Goal: Task Accomplishment & Management: Use online tool/utility

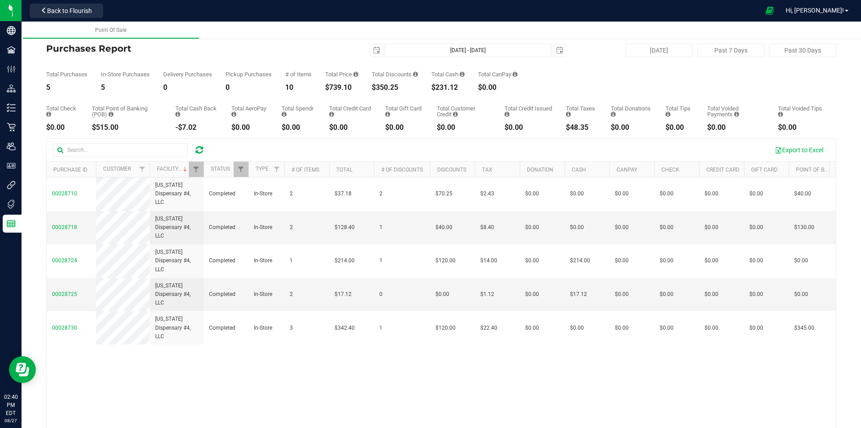
click at [201, 147] on icon at bounding box center [200, 149] width 8 height 9
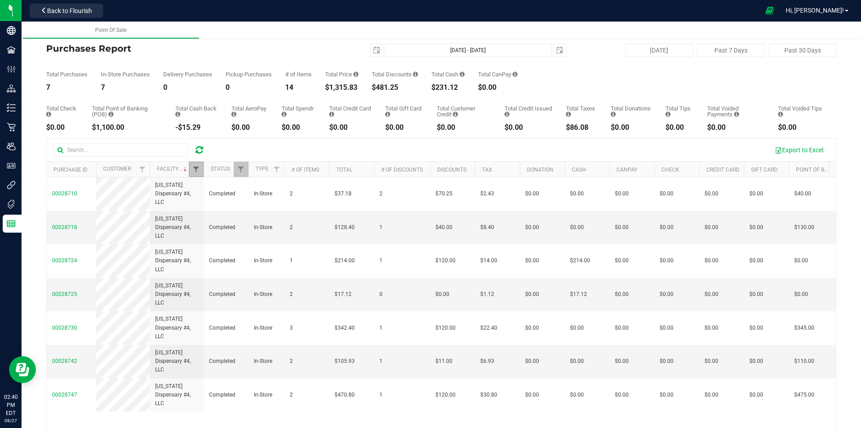
click at [196, 170] on span "Filter" at bounding box center [195, 169] width 7 height 7
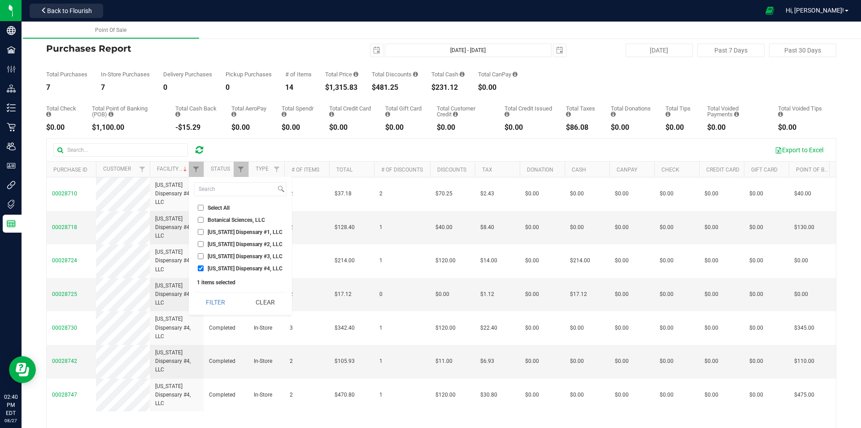
click at [203, 265] on li "[US_STATE] Dispensary #4, LLC" at bounding box center [240, 267] width 92 height 9
click at [202, 257] on input "[US_STATE] Dispensary #3, LLC" at bounding box center [201, 256] width 6 height 6
checkbox input "true"
click at [201, 266] on input "[US_STATE] Dispensary #4, LLC" at bounding box center [201, 268] width 6 height 6
checkbox input "false"
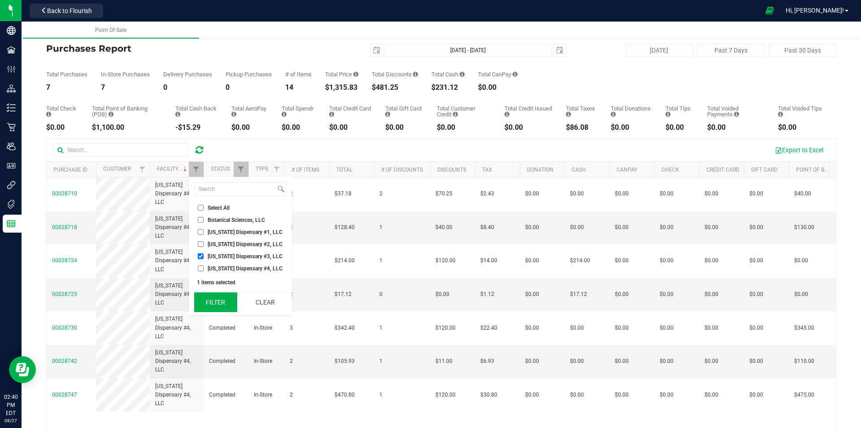
click at [212, 298] on button "Filter" at bounding box center [215, 302] width 43 height 20
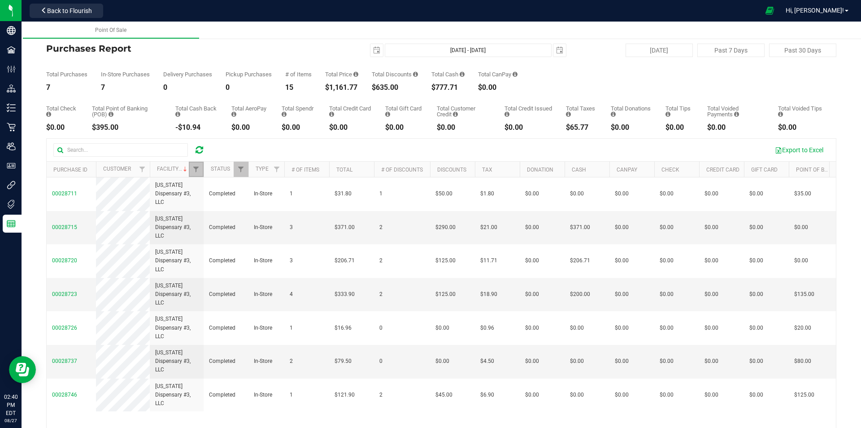
click at [192, 170] on link "Filter" at bounding box center [196, 168] width 15 height 15
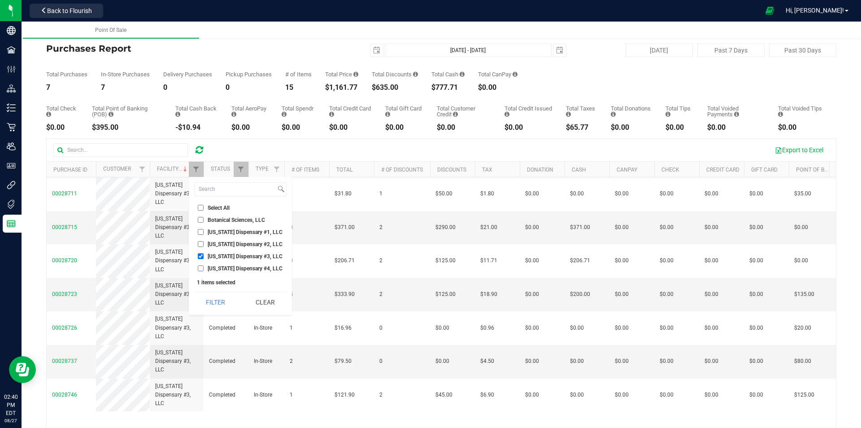
click at [201, 257] on input "[US_STATE] Dispensary #3, LLC" at bounding box center [201, 256] width 6 height 6
checkbox input "false"
click at [202, 238] on ul "Select All Botanical Sciences, LLC [US_STATE] Dispensary #1, LLC [US_STATE] Dis…" at bounding box center [240, 238] width 92 height 70
click at [202, 242] on input "[US_STATE] Dispensary #2, LLC" at bounding box center [201, 244] width 6 height 6
click at [216, 293] on button "Filter" at bounding box center [215, 302] width 43 height 20
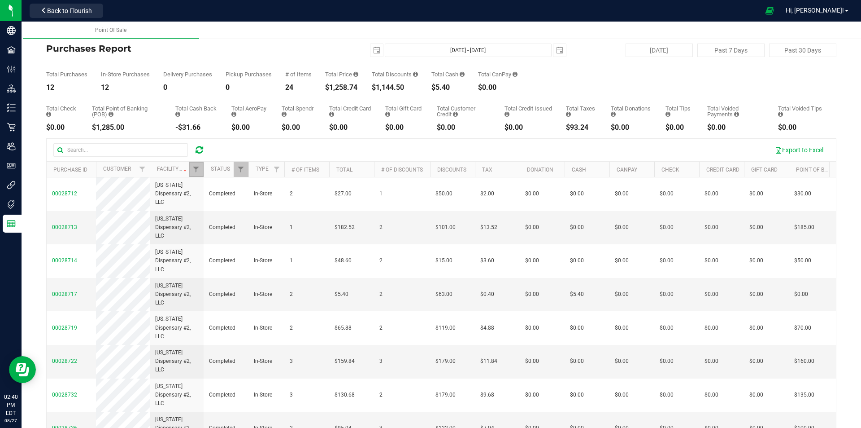
click at [201, 165] on link "Filter" at bounding box center [196, 168] width 15 height 15
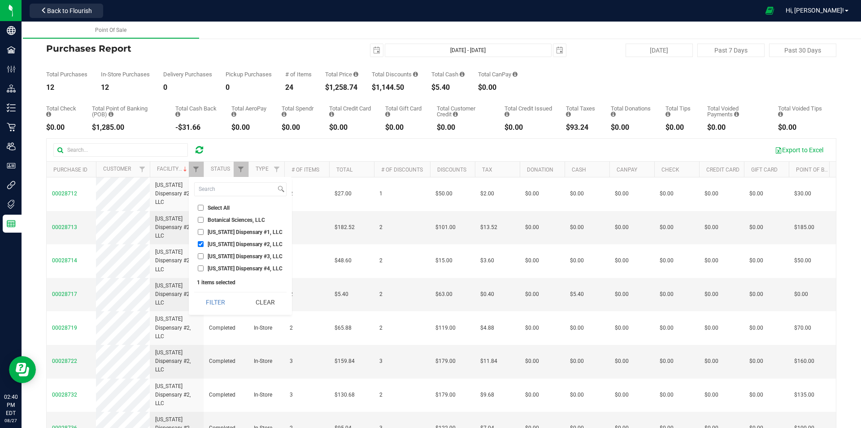
click at [204, 239] on li "[US_STATE] Dispensary #2, LLC" at bounding box center [240, 243] width 92 height 9
drag, startPoint x: 204, startPoint y: 243, endPoint x: 201, endPoint y: 238, distance: 5.2
click at [203, 243] on label "[US_STATE] Dispensary #2, LLC" at bounding box center [240, 244] width 85 height 6
click at [203, 243] on input "[US_STATE] Dispensary #2, LLC" at bounding box center [201, 244] width 6 height 6
checkbox input "false"
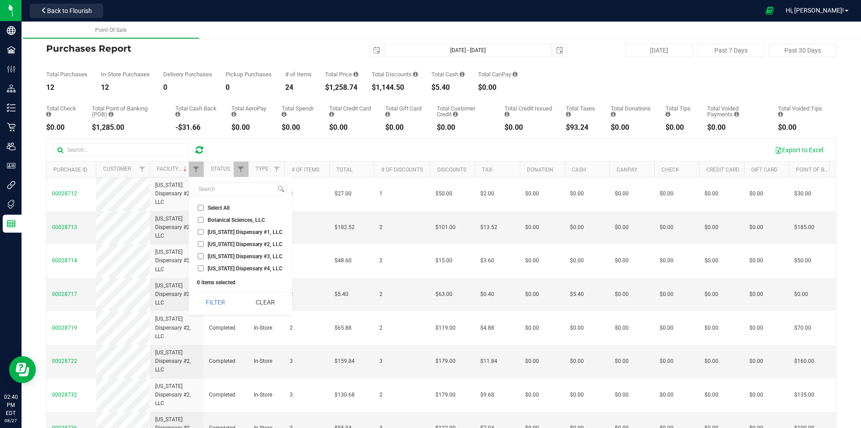
click at [201, 233] on input "[US_STATE] Dispensary #1, LLC" at bounding box center [201, 232] width 6 height 6
checkbox input "true"
click at [209, 294] on button "Filter" at bounding box center [215, 302] width 43 height 20
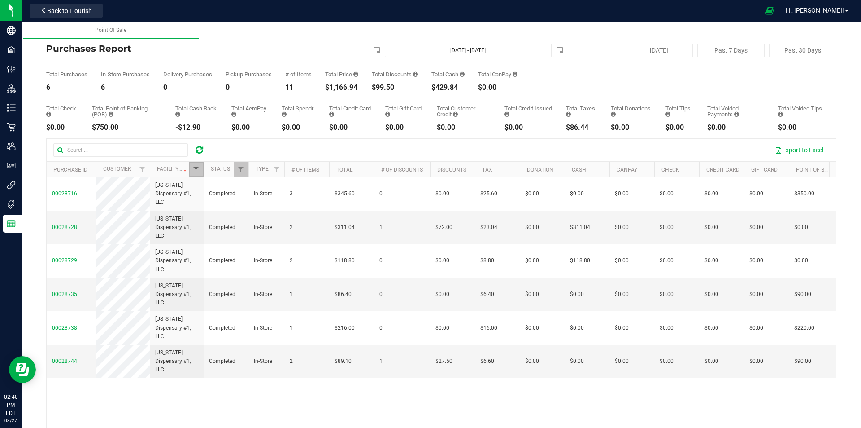
click at [200, 171] on span "Filter" at bounding box center [195, 169] width 7 height 7
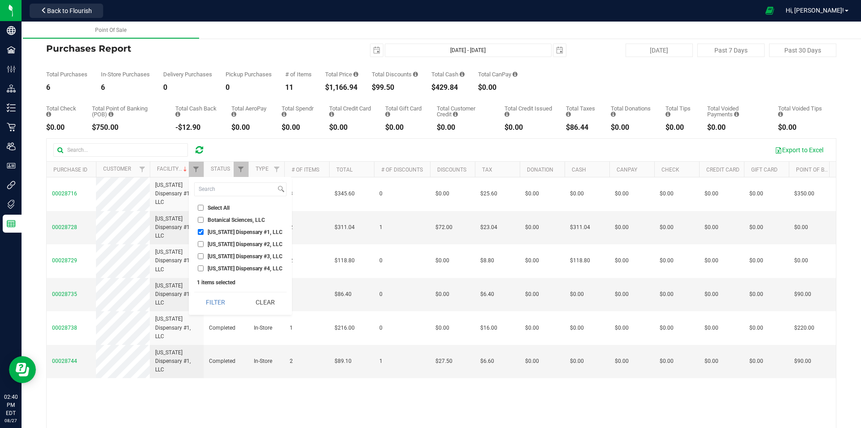
click at [202, 267] on input "[US_STATE] Dispensary #4, LLC" at bounding box center [201, 268] width 6 height 6
checkbox input "true"
click at [200, 232] on input "[US_STATE] Dispensary #1, LLC" at bounding box center [201, 232] width 6 height 6
checkbox input "false"
click at [201, 294] on button "Filter" at bounding box center [215, 302] width 43 height 20
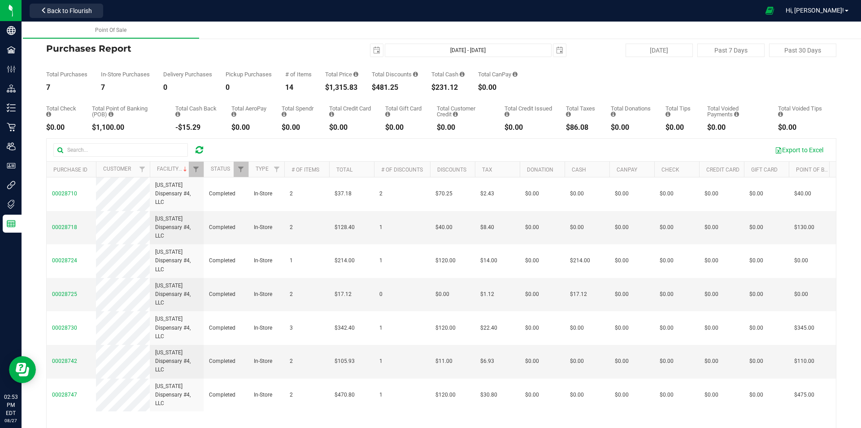
click at [204, 146] on div at bounding box center [199, 149] width 14 height 11
click at [198, 150] on icon at bounding box center [200, 149] width 8 height 9
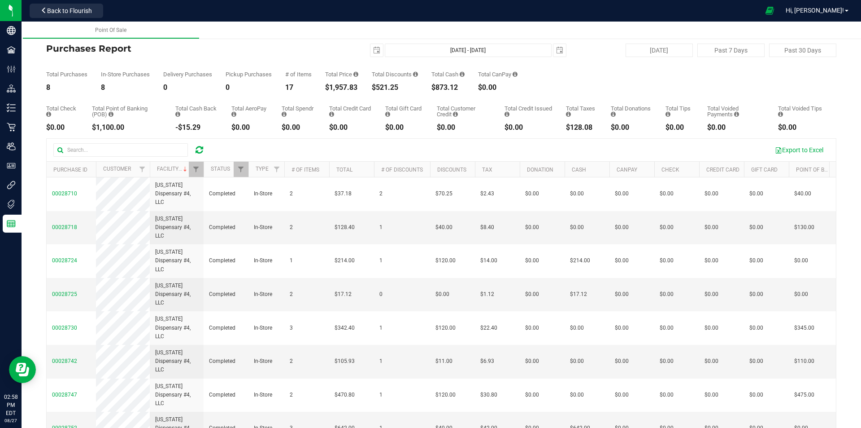
click at [199, 142] on div "Export to Excel" at bounding box center [442, 150] width 790 height 22
click at [200, 148] on icon at bounding box center [200, 149] width 8 height 9
click at [200, 169] on link "Filter" at bounding box center [196, 168] width 15 height 15
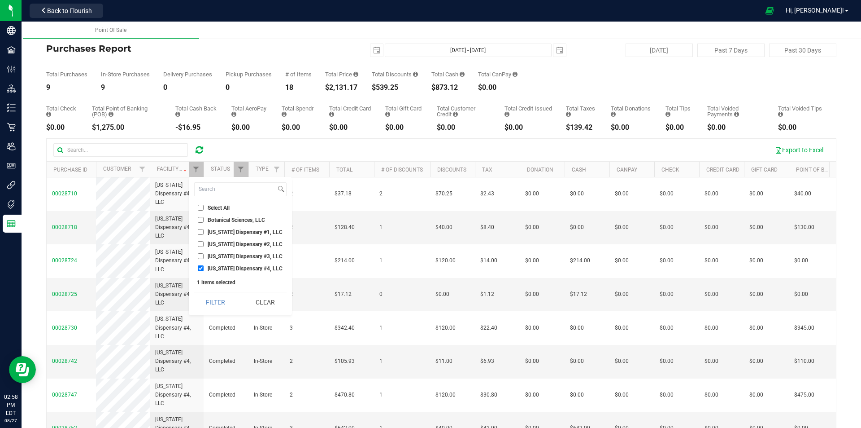
click at [211, 256] on span "[US_STATE] Dispensary #3, LLC" at bounding box center [245, 255] width 75 height 5
click at [204, 256] on input "[US_STATE] Dispensary #3, LLC" at bounding box center [201, 256] width 6 height 6
checkbox input "true"
click at [220, 266] on span "[US_STATE] Dispensary #4, LLC" at bounding box center [245, 268] width 75 height 5
click at [204, 265] on input "[US_STATE] Dispensary #4, LLC" at bounding box center [201, 268] width 6 height 6
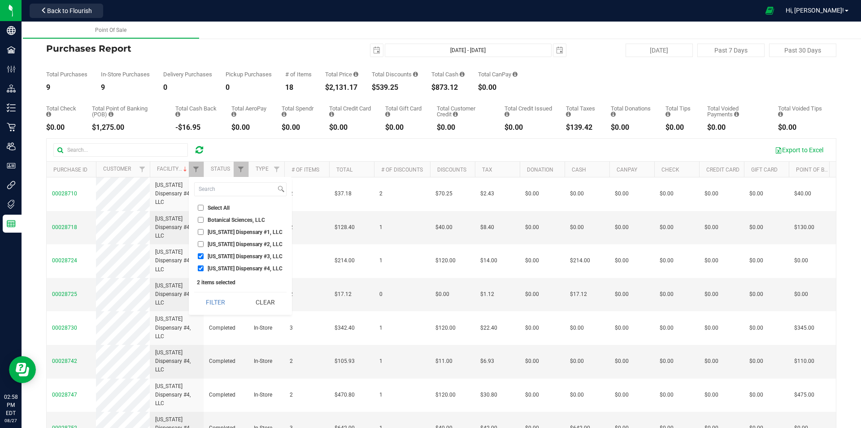
checkbox input "false"
drag, startPoint x: 211, startPoint y: 287, endPoint x: 212, endPoint y: 297, distance: 9.9
click at [212, 288] on div "Select All Botanical Sciences, LLC [US_STATE] Dispensary #1, LLC [US_STATE] Dis…" at bounding box center [240, 246] width 103 height 138
click at [212, 297] on button "Filter" at bounding box center [215, 302] width 43 height 20
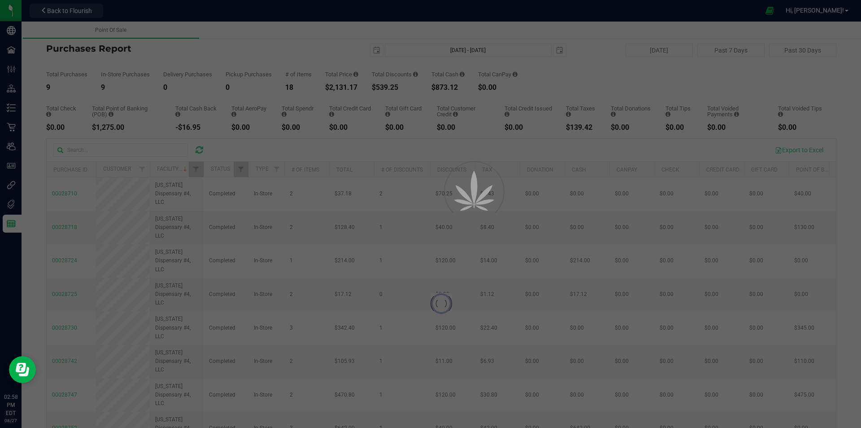
checkbox input "true"
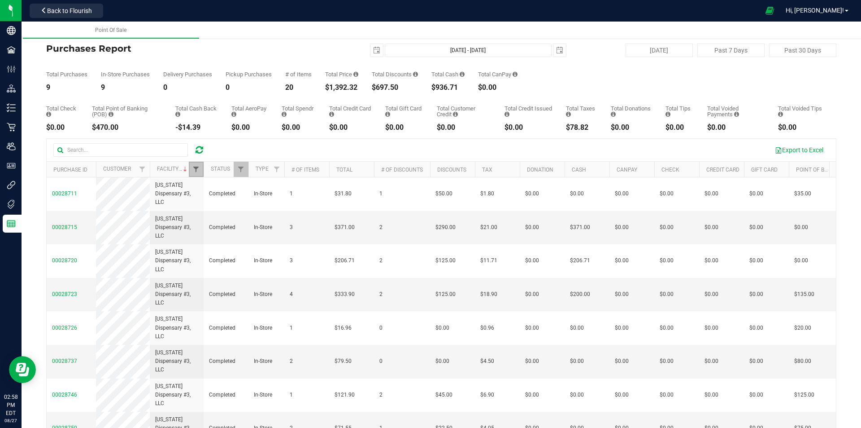
click at [198, 172] on span "Filter" at bounding box center [195, 169] width 7 height 7
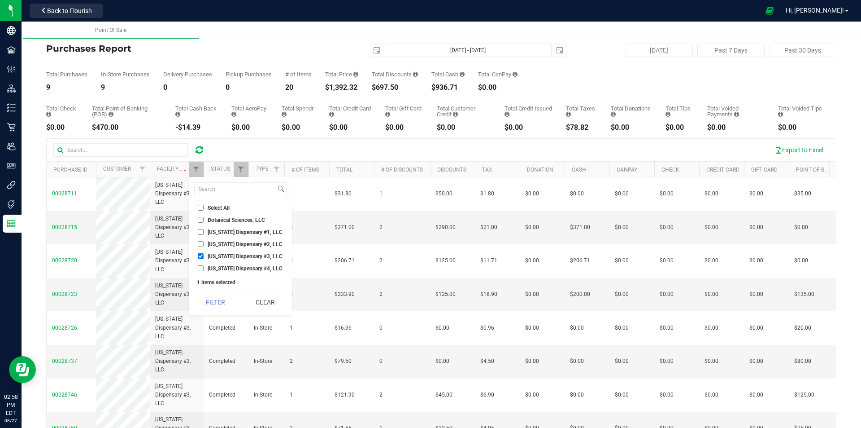
click at [210, 244] on span "[US_STATE] Dispensary #2, LLC" at bounding box center [245, 243] width 75 height 5
click at [204, 244] on input "[US_STATE] Dispensary #2, LLC" at bounding box center [201, 244] width 6 height 6
checkbox input "true"
click at [210, 259] on li "[US_STATE] Dispensary #3, LLC" at bounding box center [240, 255] width 92 height 9
click at [210, 257] on span "[US_STATE] Dispensary #3, LLC" at bounding box center [245, 255] width 75 height 5
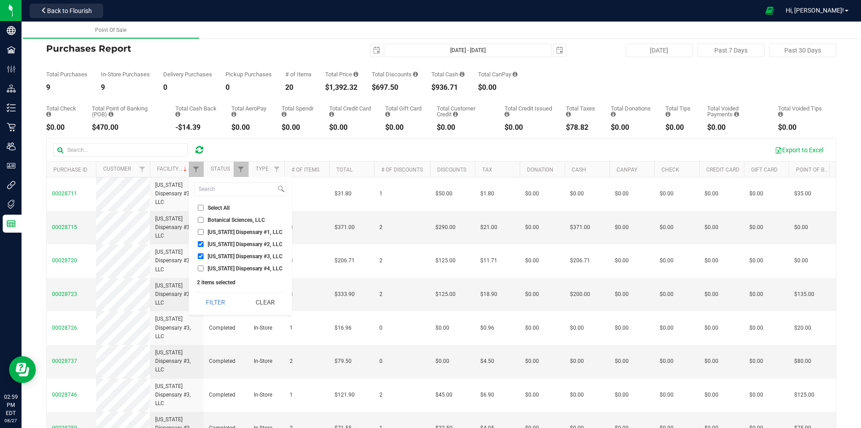
click at [204, 257] on input "[US_STATE] Dispensary #3, LLC" at bounding box center [201, 256] width 6 height 6
checkbox input "false"
click at [213, 291] on div "Select All Botanical Sciences, LLC [US_STATE] Dispensary #1, LLC [US_STATE] Dis…" at bounding box center [240, 246] width 103 height 138
click at [213, 298] on button "Filter" at bounding box center [215, 302] width 43 height 20
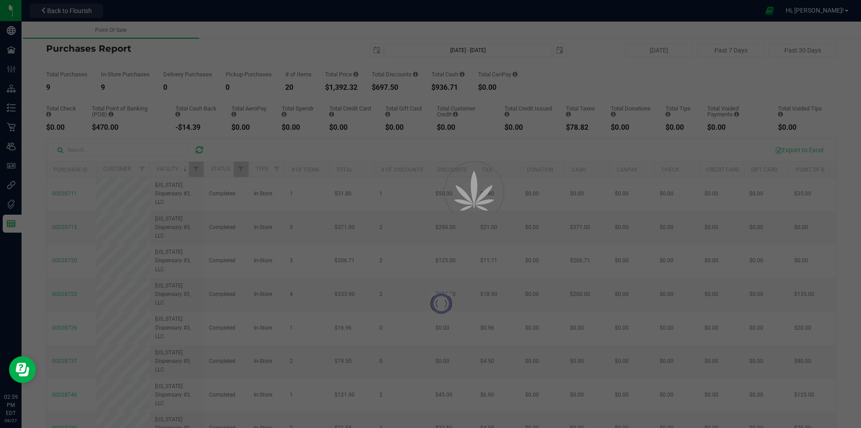
checkbox input "true"
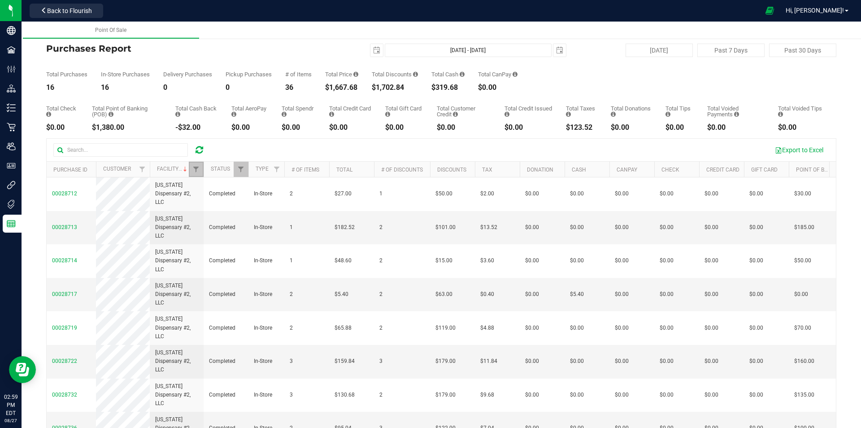
click at [194, 173] on link "Filter" at bounding box center [196, 168] width 15 height 15
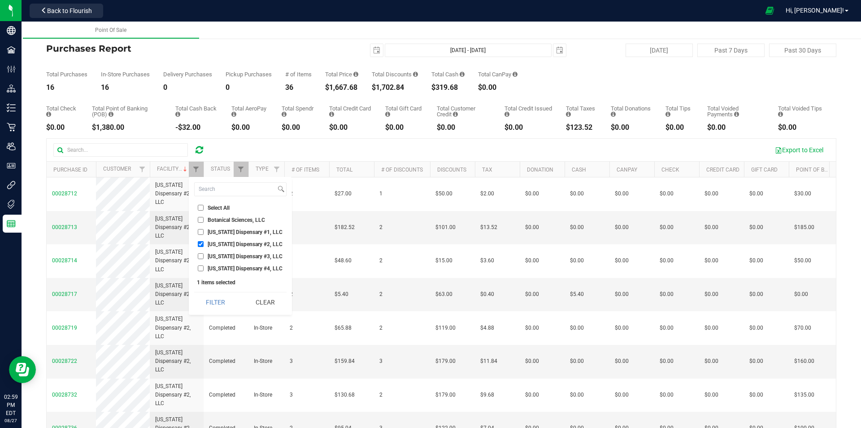
click at [217, 240] on li "[US_STATE] Dispensary #2, LLC" at bounding box center [240, 243] width 92 height 9
click at [216, 231] on span "[US_STATE] Dispensary #1, LLC" at bounding box center [245, 231] width 75 height 5
click at [204, 231] on input "[US_STATE] Dispensary #1, LLC" at bounding box center [201, 232] width 6 height 6
checkbox input "true"
click at [214, 244] on span "[US_STATE] Dispensary #2, LLC" at bounding box center [245, 243] width 75 height 5
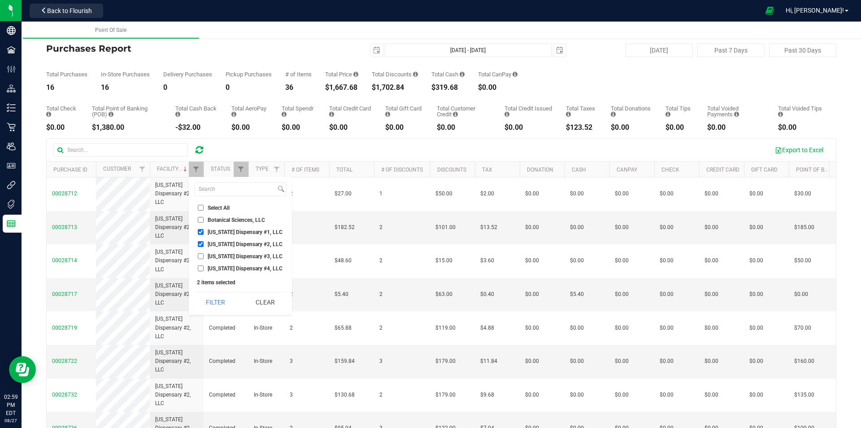
click at [204, 244] on input "[US_STATE] Dispensary #2, LLC" at bounding box center [201, 244] width 6 height 6
checkbox input "false"
click at [214, 297] on button "Filter" at bounding box center [215, 302] width 43 height 20
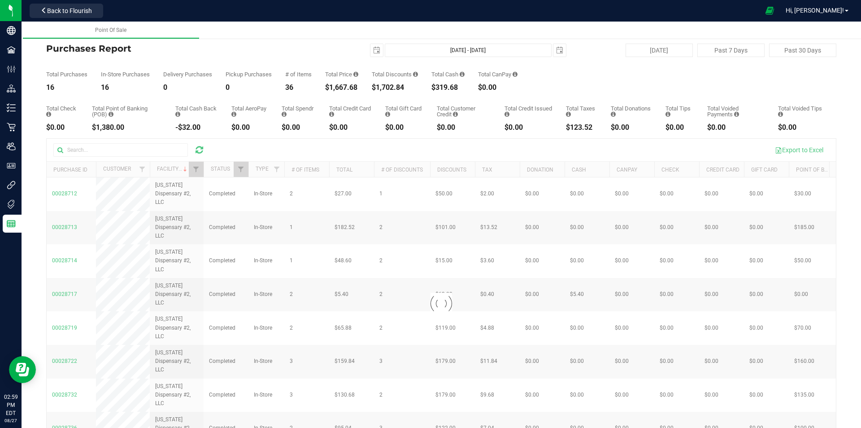
checkbox input "true"
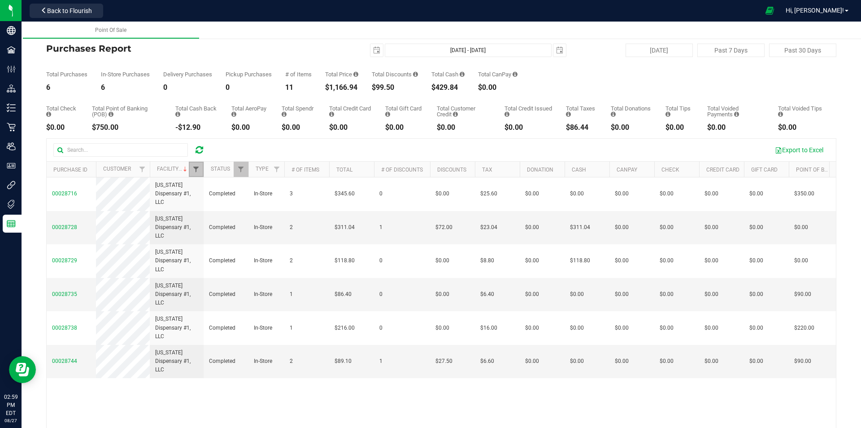
click at [198, 167] on span "Filter" at bounding box center [195, 169] width 7 height 7
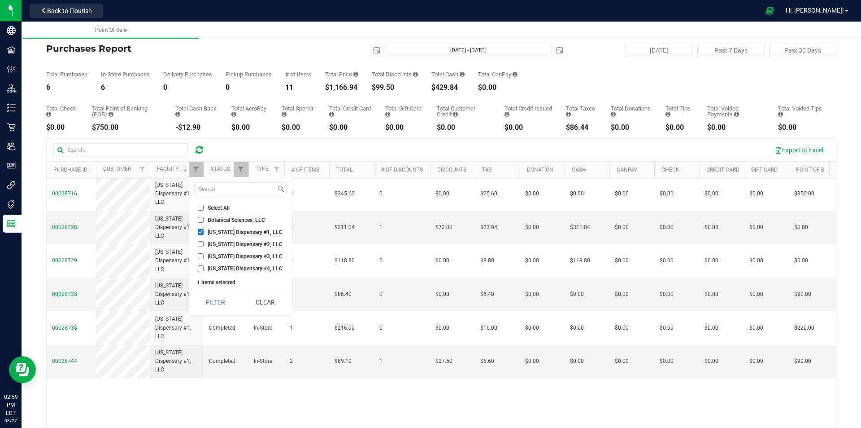
click at [228, 266] on span "[US_STATE] Dispensary #4, LLC" at bounding box center [245, 268] width 75 height 5
click at [204, 266] on input "[US_STATE] Dispensary #4, LLC" at bounding box center [201, 268] width 6 height 6
checkbox input "true"
click at [232, 232] on span "[US_STATE] Dispensary #1, LLC" at bounding box center [245, 231] width 75 height 5
click at [204, 232] on input "[US_STATE] Dispensary #1, LLC" at bounding box center [201, 232] width 6 height 6
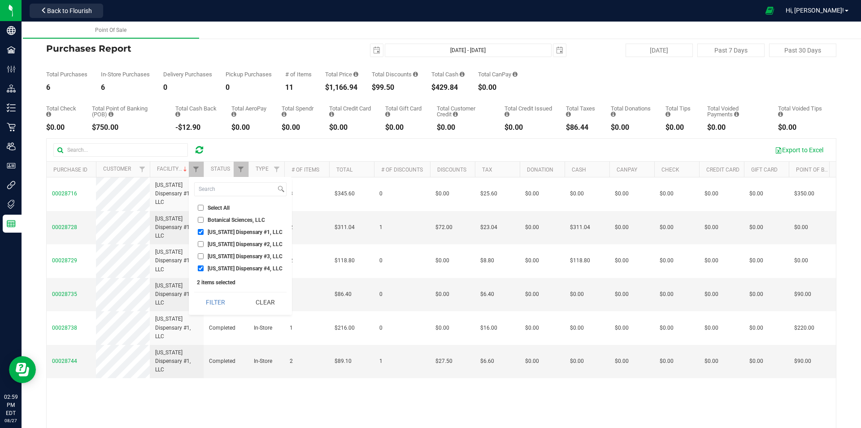
checkbox input "false"
click at [223, 295] on button "Filter" at bounding box center [215, 302] width 43 height 20
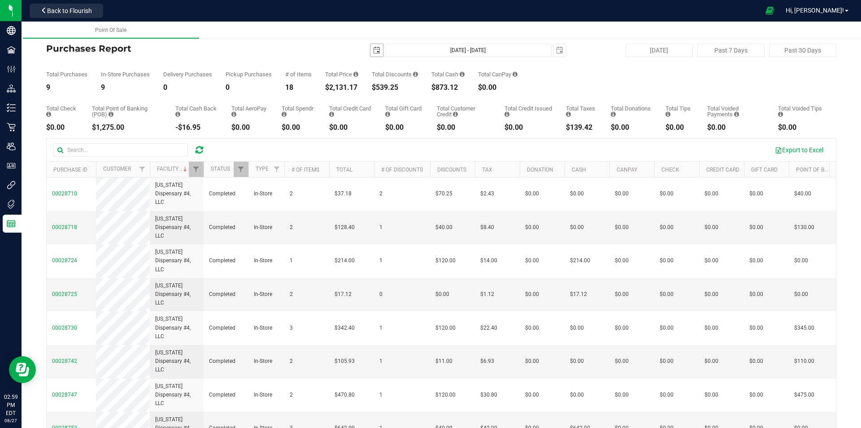
click at [373, 49] on span "select" at bounding box center [376, 50] width 7 height 7
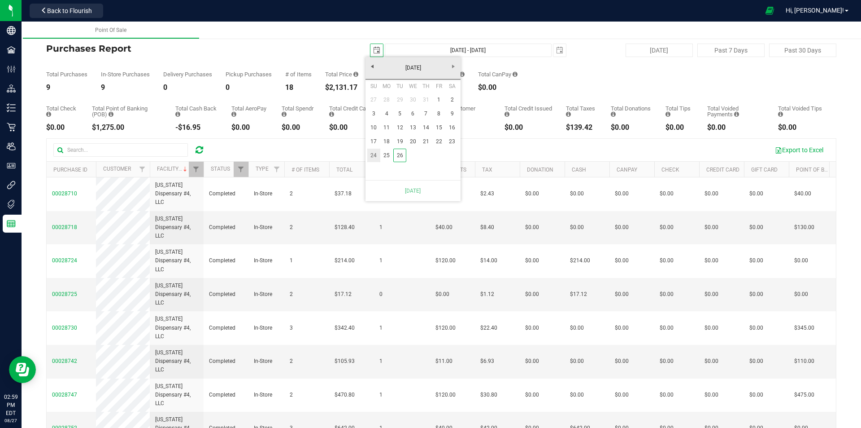
click at [373, 153] on link "24" at bounding box center [373, 155] width 13 height 14
type input "[DATE]"
type input "[DATE] - [DATE]"
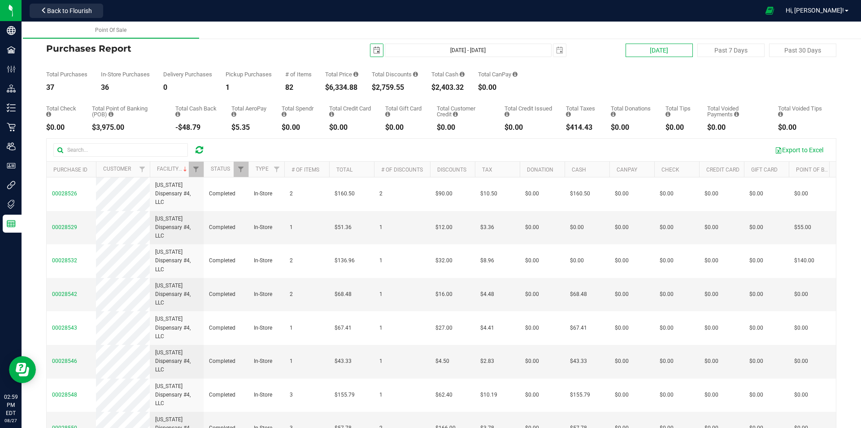
click at [637, 52] on button "[DATE]" at bounding box center [659, 50] width 67 height 13
type input "[DATE]"
type input "[DATE] - [DATE]"
click at [196, 153] on icon at bounding box center [200, 149] width 8 height 9
